Goal: Navigation & Orientation: Find specific page/section

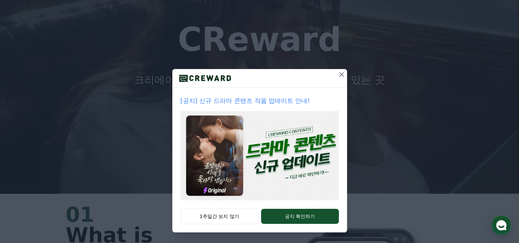
scroll to position [102, 0]
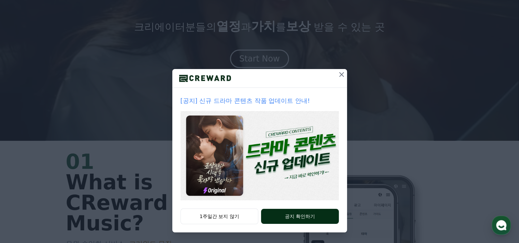
click at [306, 216] on button "공지 확인하기" at bounding box center [299, 216] width 77 height 15
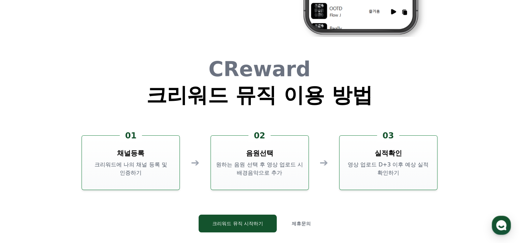
scroll to position [1781, 0]
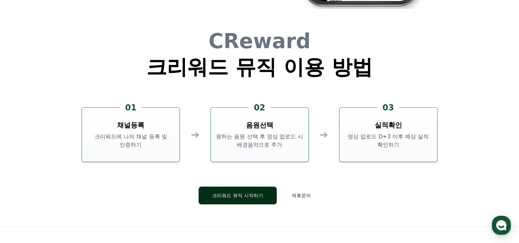
click at [254, 199] on button "크리워드 뮤직 시작하기" at bounding box center [238, 195] width 78 height 18
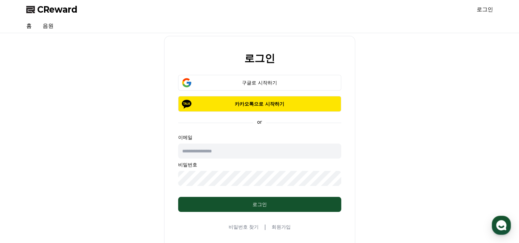
click at [221, 154] on input "text" at bounding box center [259, 150] width 163 height 15
type input "**********"
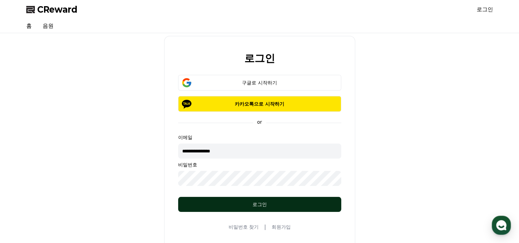
click at [235, 201] on div "로그인" at bounding box center [260, 204] width 136 height 7
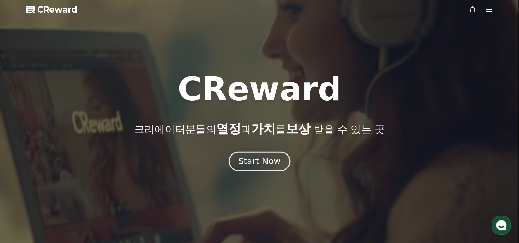
click at [274, 165] on div "Start Now" at bounding box center [259, 161] width 42 height 12
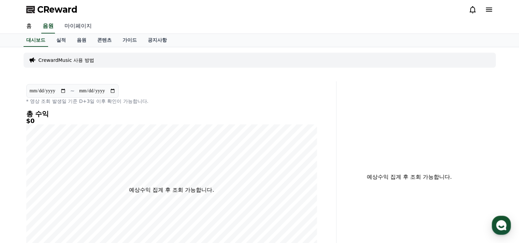
click at [82, 28] on link "마이페이지" at bounding box center [78, 26] width 38 height 14
select select "**********"
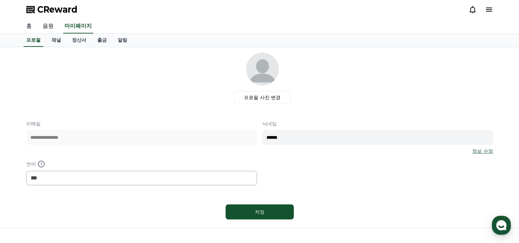
click at [27, 28] on link "홈" at bounding box center [29, 26] width 16 height 14
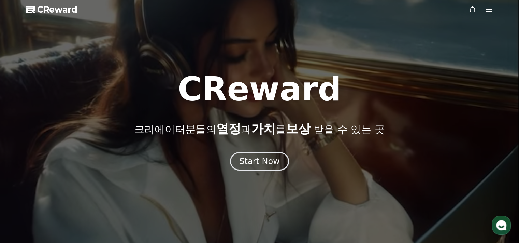
drag, startPoint x: 467, startPoint y: 8, endPoint x: 471, endPoint y: 11, distance: 4.9
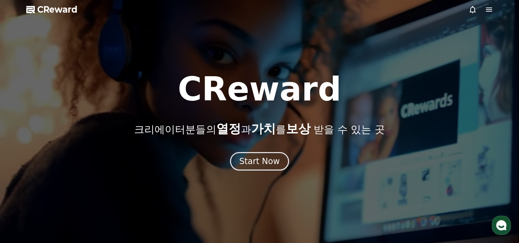
click at [471, 11] on icon at bounding box center [473, 9] width 8 height 8
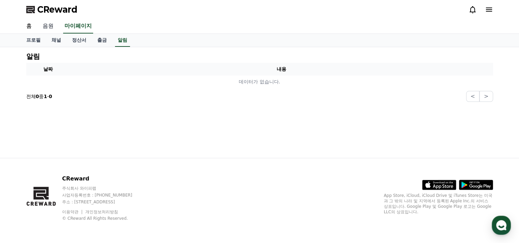
click at [48, 24] on link "음원" at bounding box center [48, 26] width 22 height 14
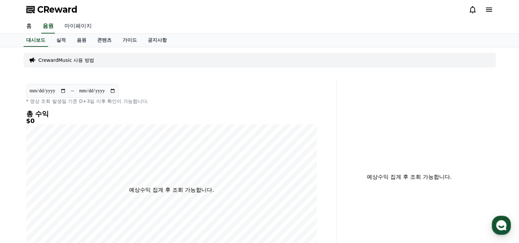
click at [80, 27] on link "마이페이지" at bounding box center [78, 26] width 38 height 14
select select "**********"
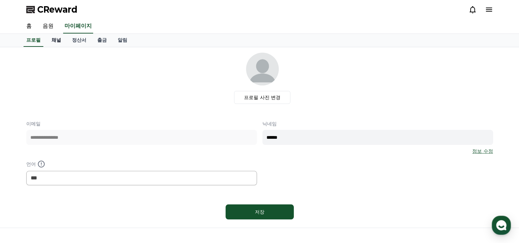
click at [53, 40] on link "채널" at bounding box center [56, 40] width 20 height 13
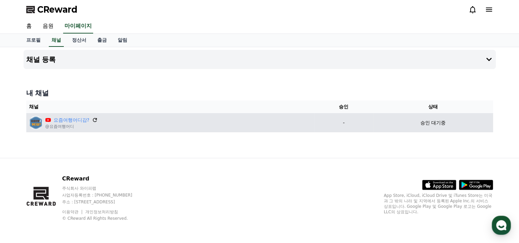
click at [95, 117] on icon at bounding box center [95, 120] width 6 height 6
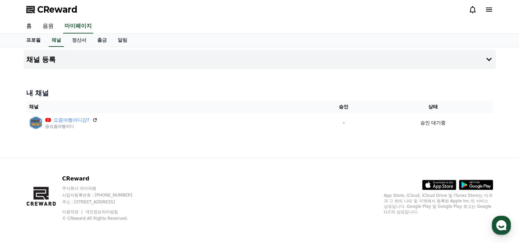
click at [30, 41] on link "프로필" at bounding box center [33, 40] width 25 height 13
select select "**********"
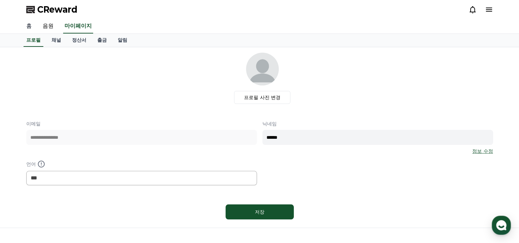
click at [28, 27] on link "홈" at bounding box center [29, 26] width 16 height 14
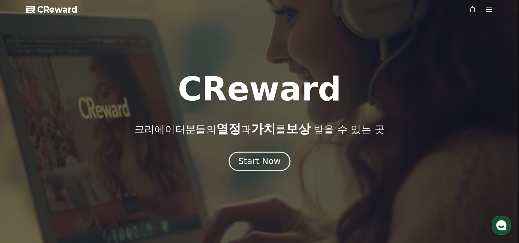
click at [254, 165] on div "Start Now" at bounding box center [259, 161] width 42 height 12
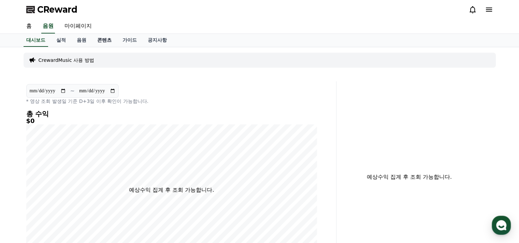
click at [109, 38] on link "콘텐츠" at bounding box center [104, 40] width 25 height 13
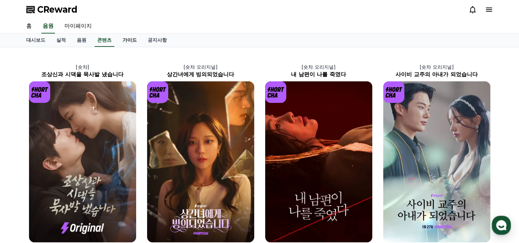
click at [134, 42] on link "가이드" at bounding box center [129, 40] width 25 height 13
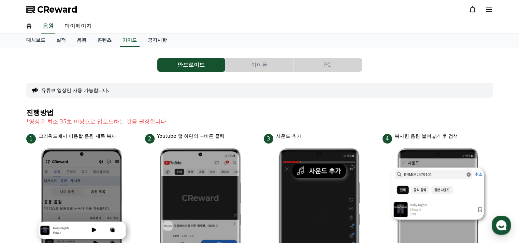
click at [331, 66] on button "PC" at bounding box center [328, 65] width 68 height 14
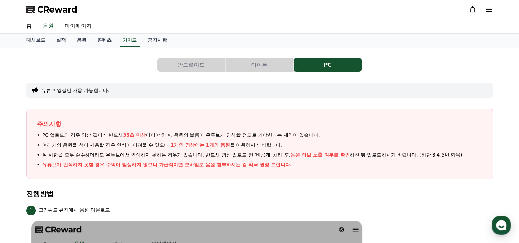
click at [201, 59] on button "안드로이드" at bounding box center [191, 65] width 68 height 14
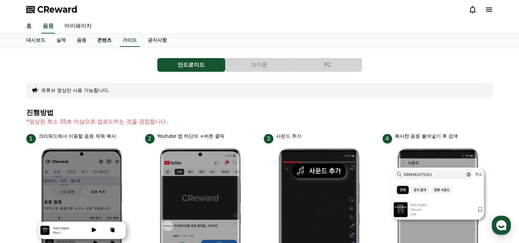
click at [105, 42] on link "콘텐츠" at bounding box center [104, 40] width 25 height 13
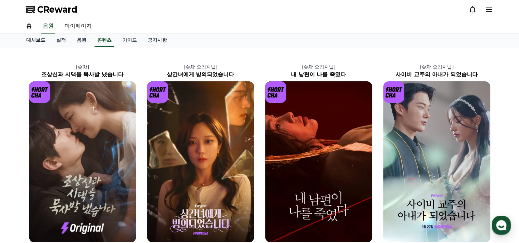
click at [33, 41] on link "대시보드" at bounding box center [36, 40] width 30 height 13
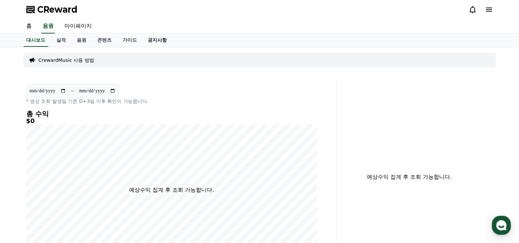
click at [158, 40] on link "공지사항" at bounding box center [157, 40] width 30 height 13
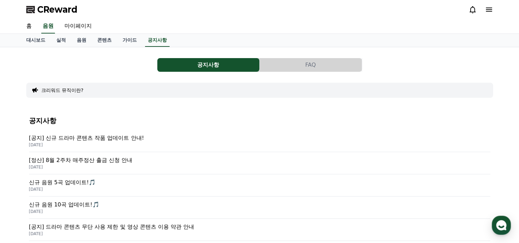
click at [116, 142] on p "[DATE]" at bounding box center [259, 144] width 461 height 5
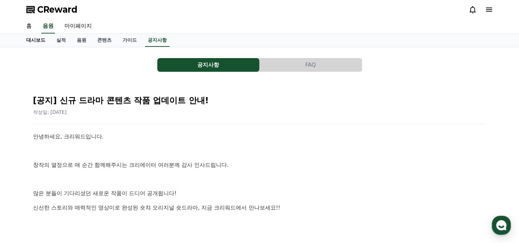
click at [42, 41] on link "대시보드" at bounding box center [36, 40] width 30 height 13
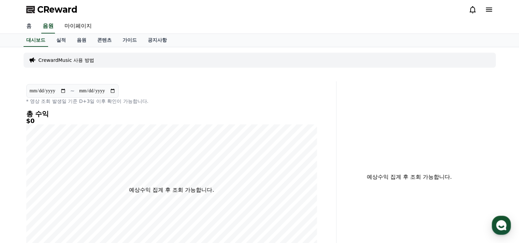
click at [28, 25] on link "홈" at bounding box center [29, 26] width 16 height 14
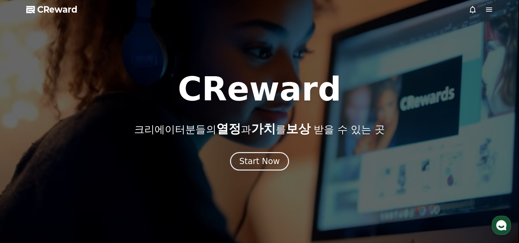
click at [471, 10] on icon at bounding box center [473, 9] width 8 height 8
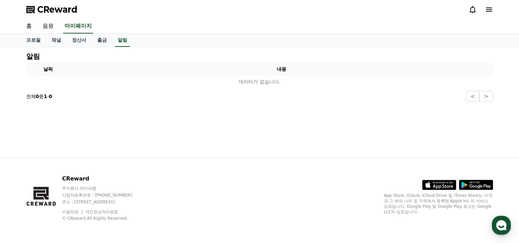
click at [490, 10] on icon at bounding box center [489, 9] width 8 height 8
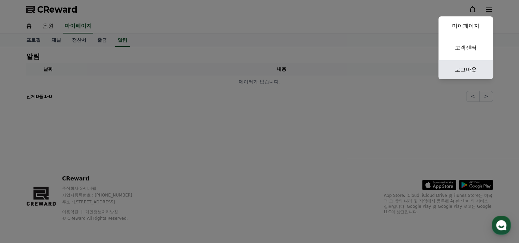
click at [470, 71] on link "로그아웃" at bounding box center [466, 69] width 55 height 19
